Goal: Check status: Check status

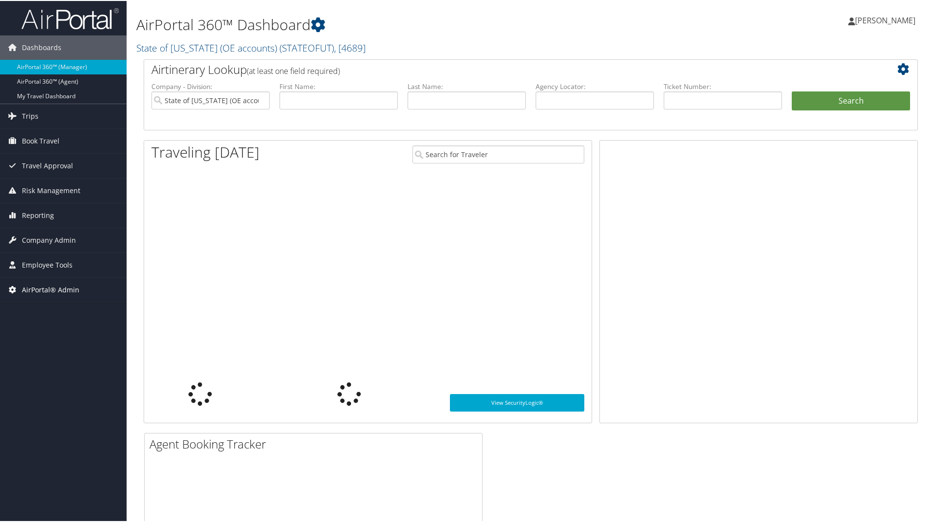
click at [33, 285] on span "AirPortal® Admin" at bounding box center [50, 289] width 57 height 24
click at [41, 304] on link "Airtinerary® Utilities" at bounding box center [63, 308] width 127 height 15
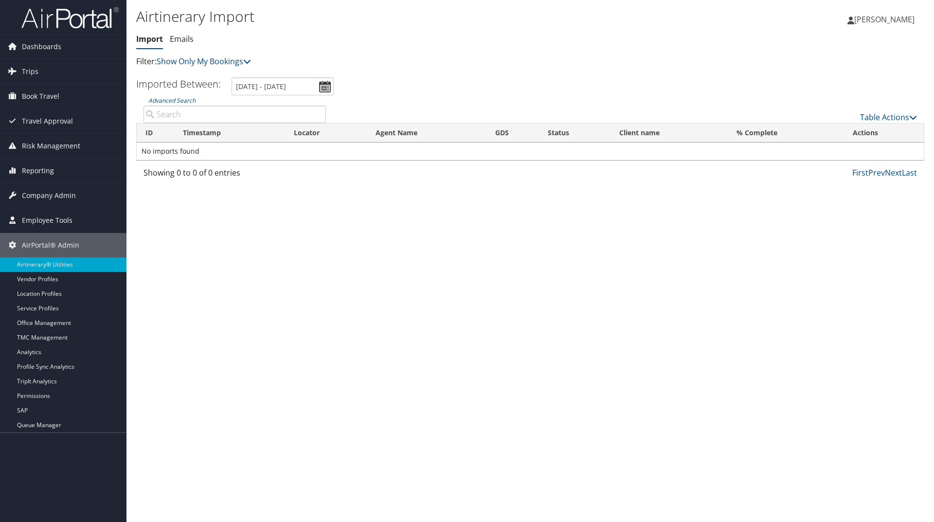
click at [213, 61] on link "Show Only My Bookings" at bounding box center [204, 61] width 94 height 11
click at [225, 78] on link "Show My TMC Bookings" at bounding box center [223, 76] width 128 height 17
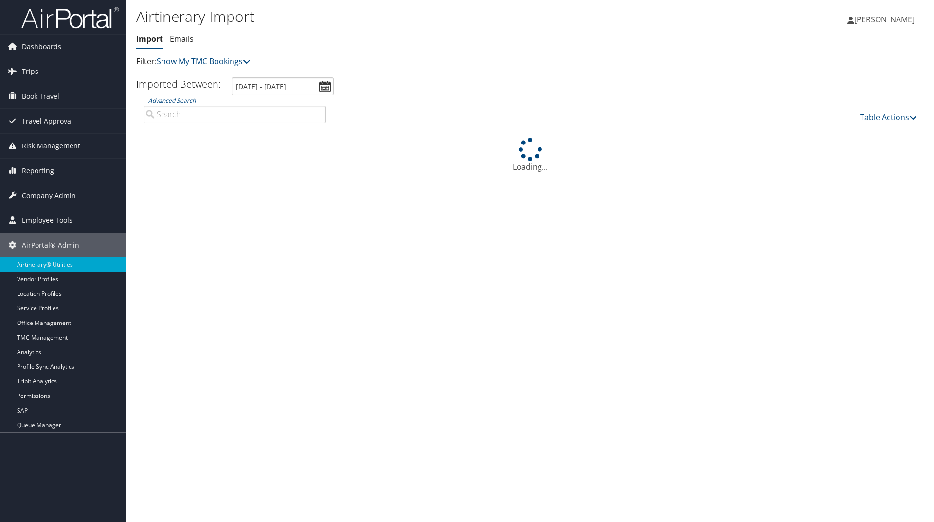
click at [245, 112] on input "Advanced Search" at bounding box center [235, 115] width 183 height 18
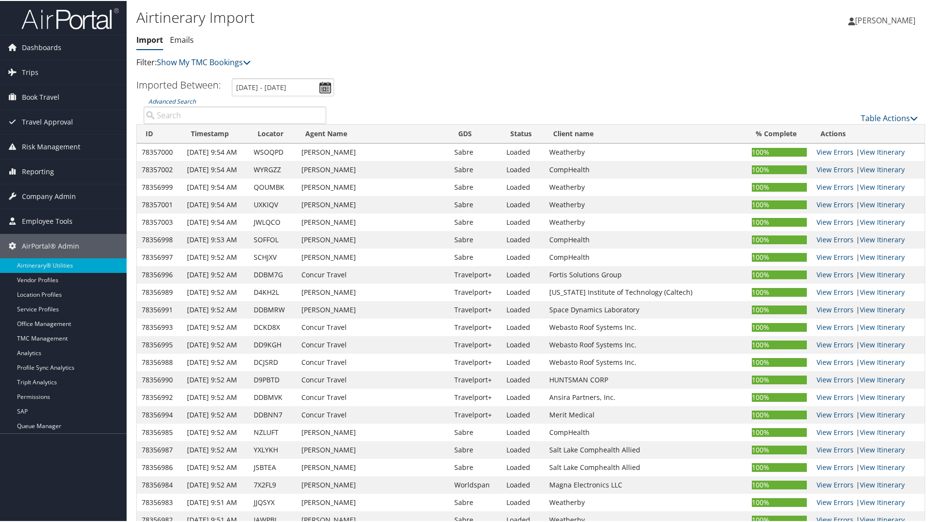
paste input "DD1MB0"
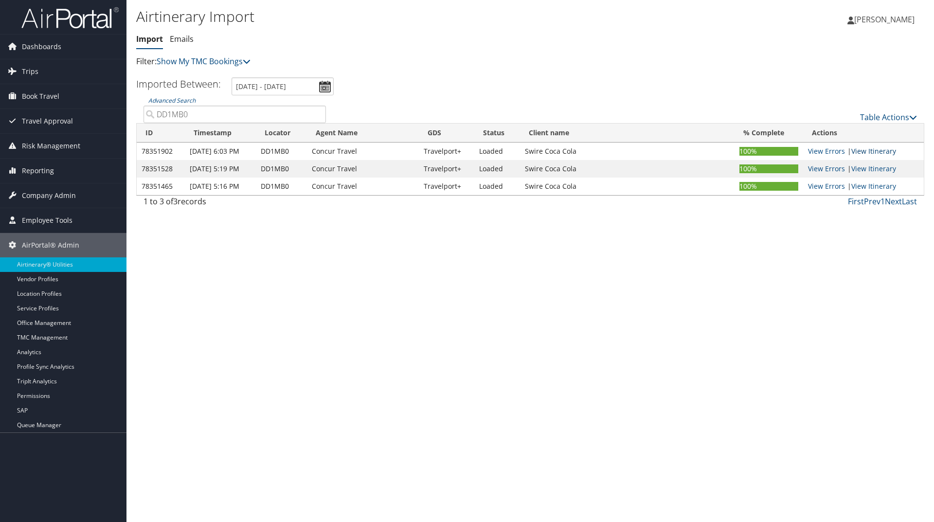
type input "DD1MB0"
click at [885, 153] on link "View Itinerary" at bounding box center [874, 150] width 45 height 9
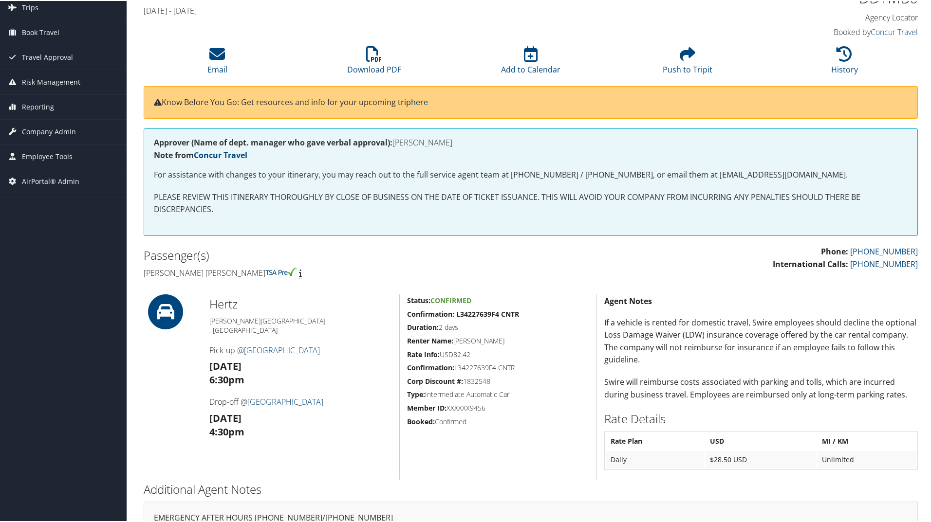
scroll to position [142, 0]
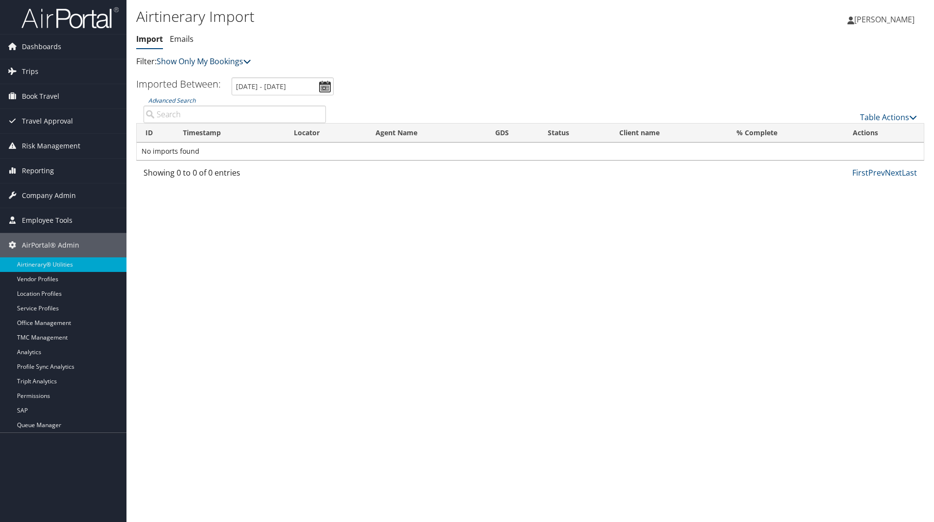
click at [241, 60] on link "Show Only My Bookings" at bounding box center [204, 61] width 94 height 11
click at [236, 69] on link "Show My TMC Bookings" at bounding box center [223, 76] width 128 height 17
